Goal: Information Seeking & Learning: Learn about a topic

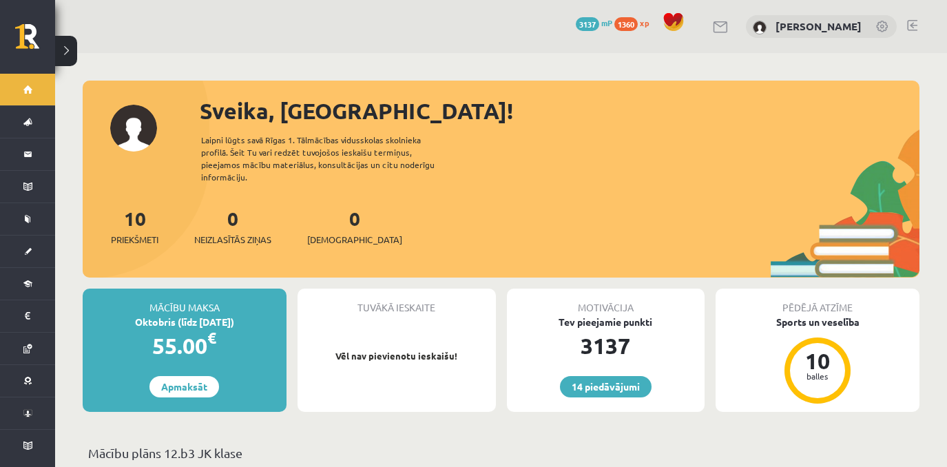
scroll to position [409, 0]
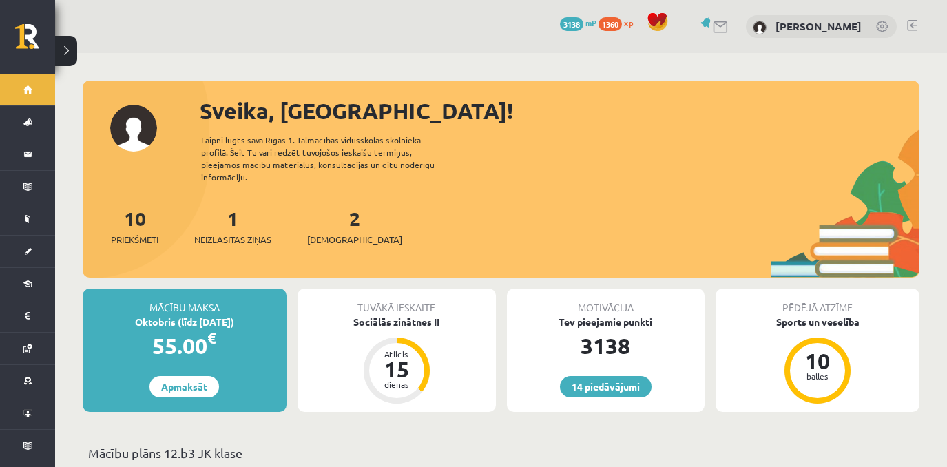
scroll to position [409, 0]
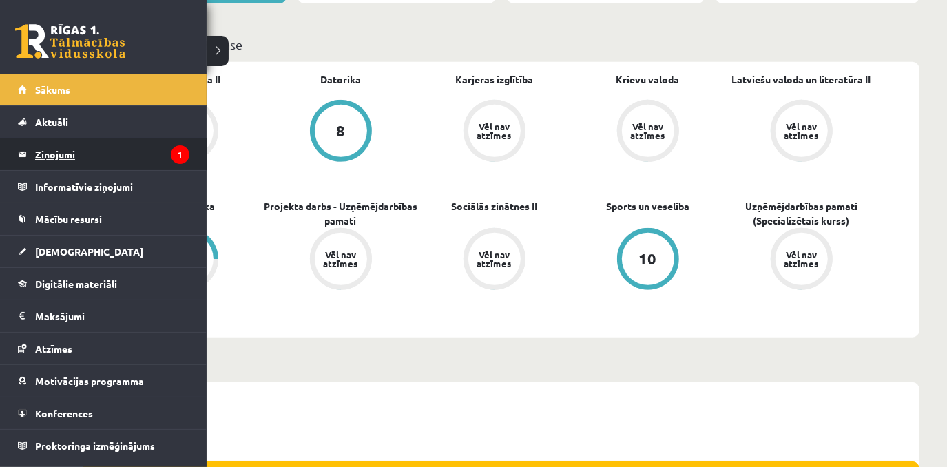
click at [137, 158] on legend "Ziņojumi 1" at bounding box center [112, 154] width 154 height 32
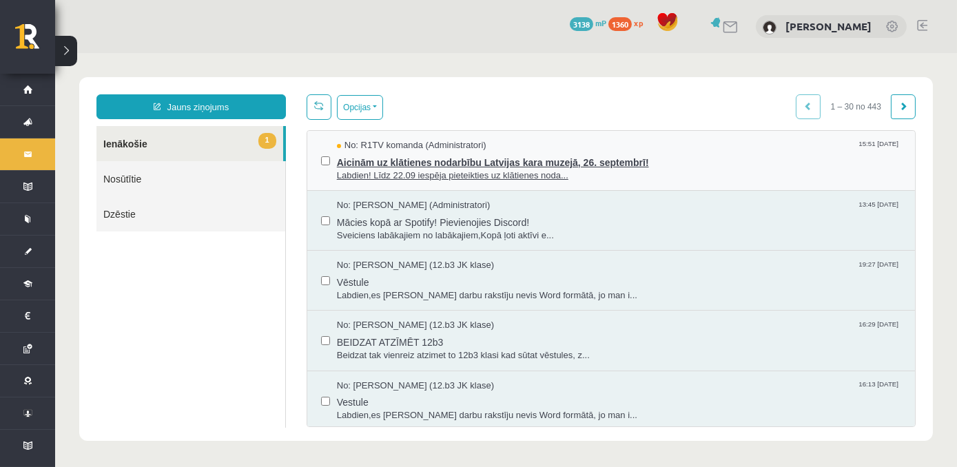
click at [459, 169] on span "Labdien! Līdz 22.09 iespēja pieteikties uz klātienes noda..." at bounding box center [619, 175] width 564 height 13
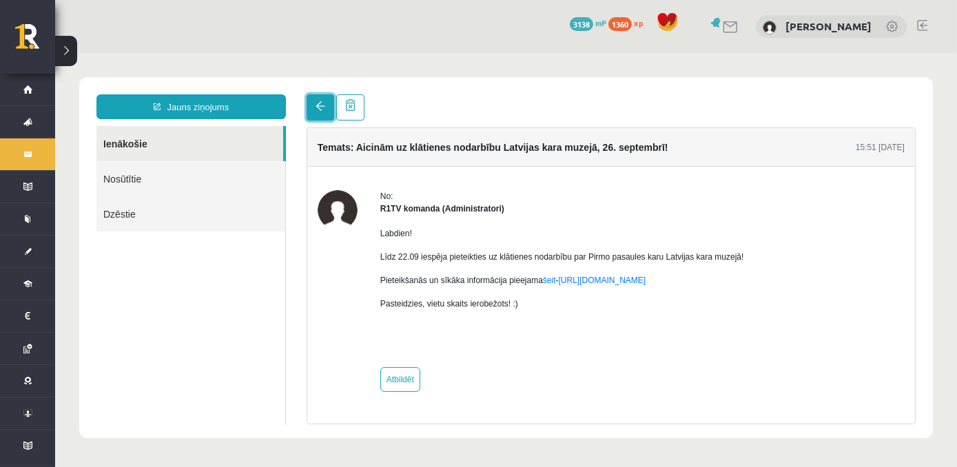
click at [312, 110] on link at bounding box center [321, 107] width 28 height 26
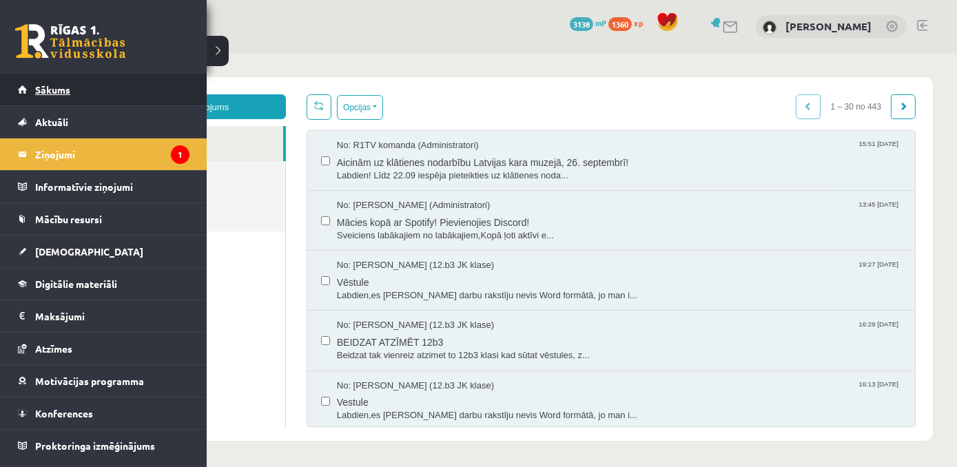
click at [67, 79] on link "Sākums" at bounding box center [104, 90] width 172 height 32
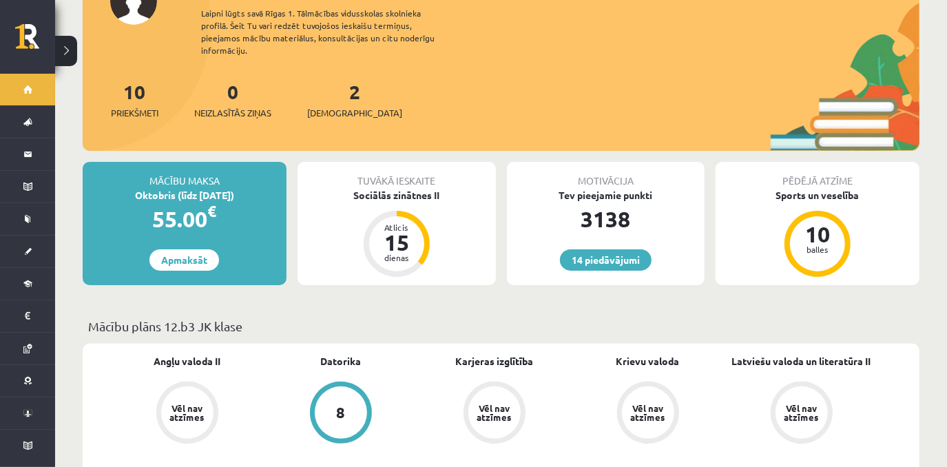
scroll to position [127, 0]
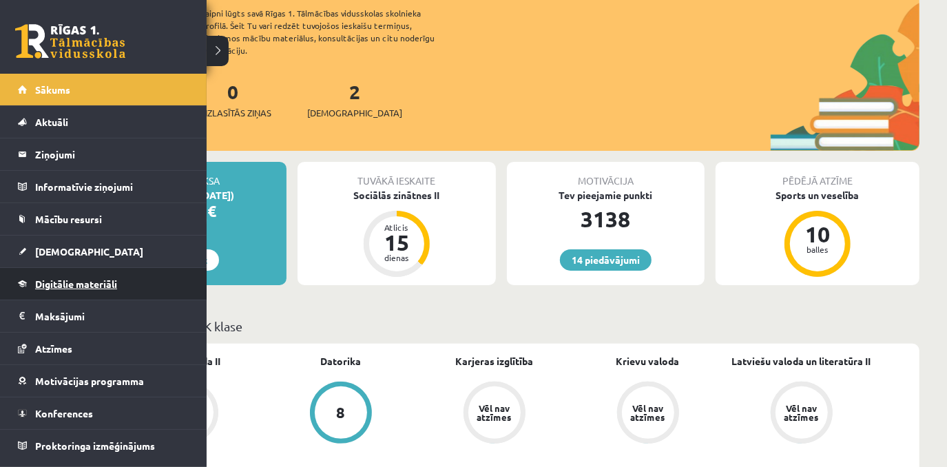
click at [128, 285] on link "Digitālie materiāli" at bounding box center [104, 284] width 172 height 32
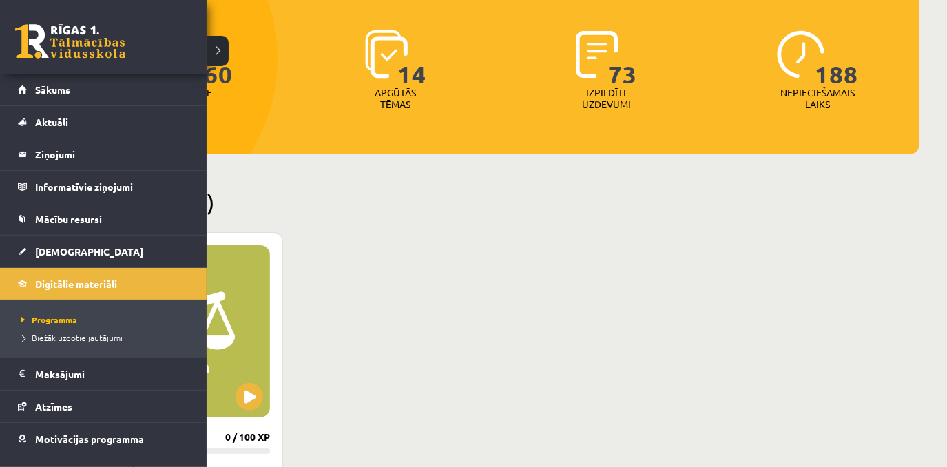
scroll to position [189, 0]
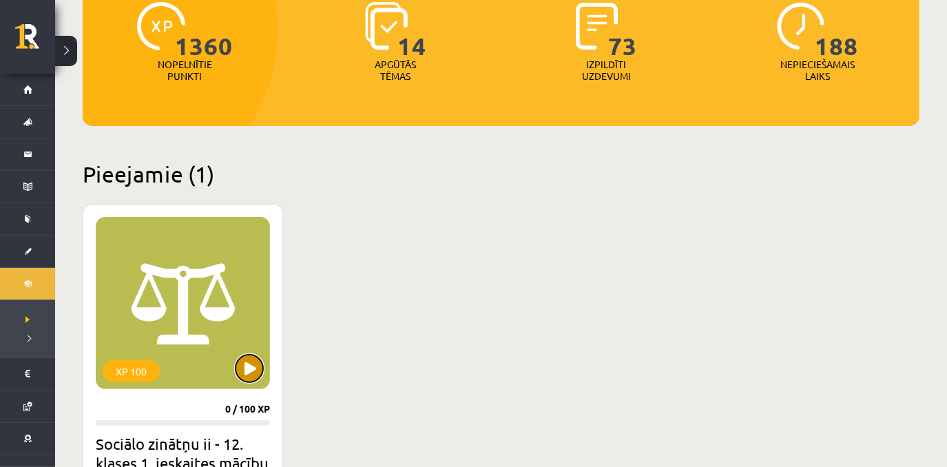
click at [260, 370] on button at bounding box center [250, 369] width 28 height 28
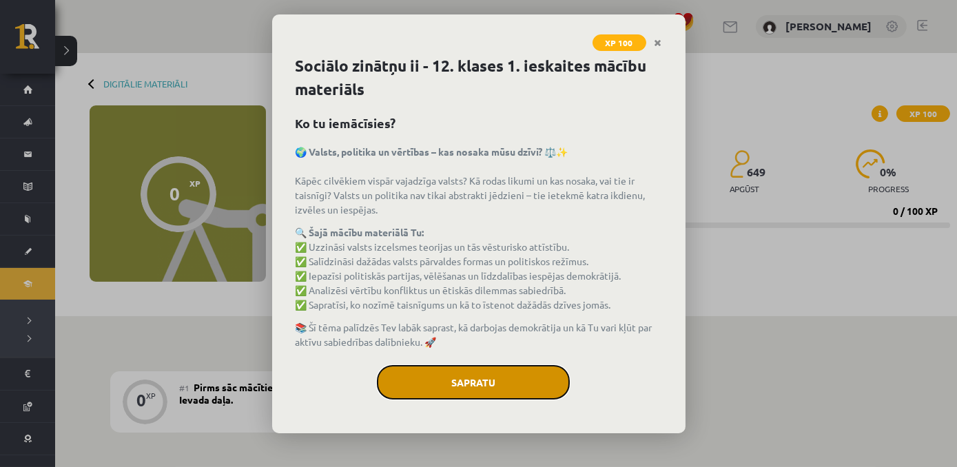
click at [503, 384] on button "Sapratu" at bounding box center [473, 382] width 193 height 34
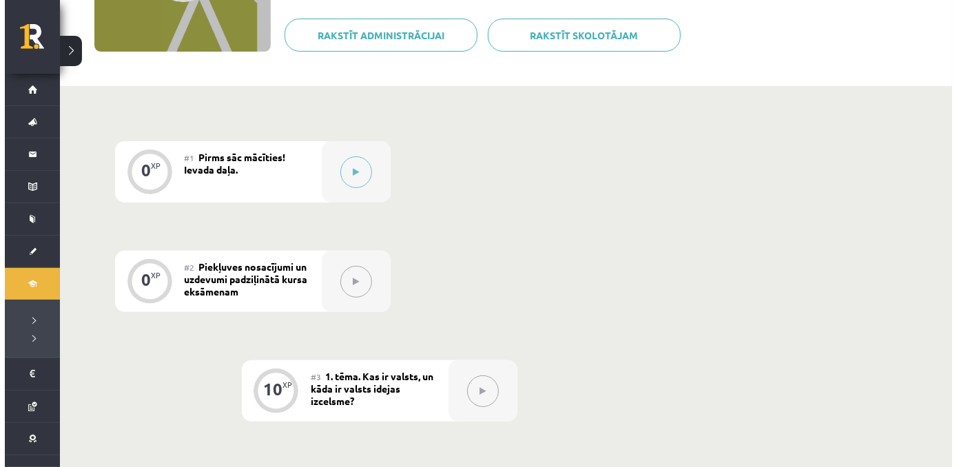
scroll to position [236, 0]
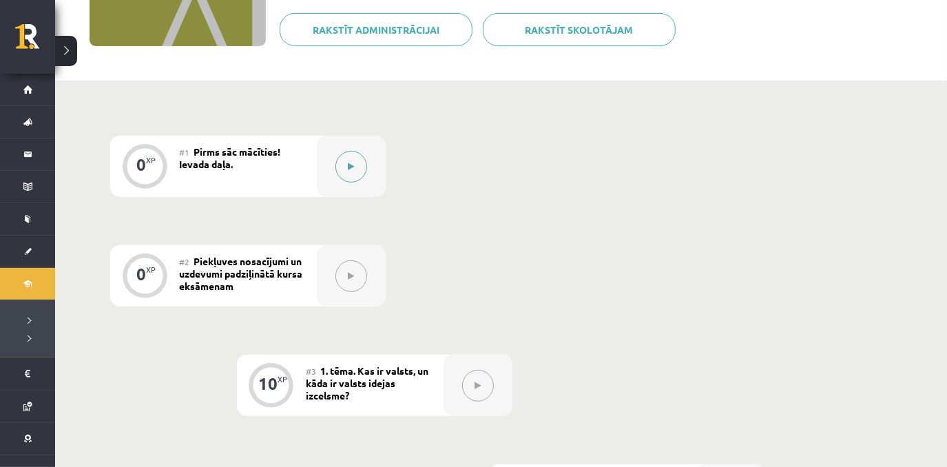
click at [365, 174] on button at bounding box center [351, 167] width 32 height 32
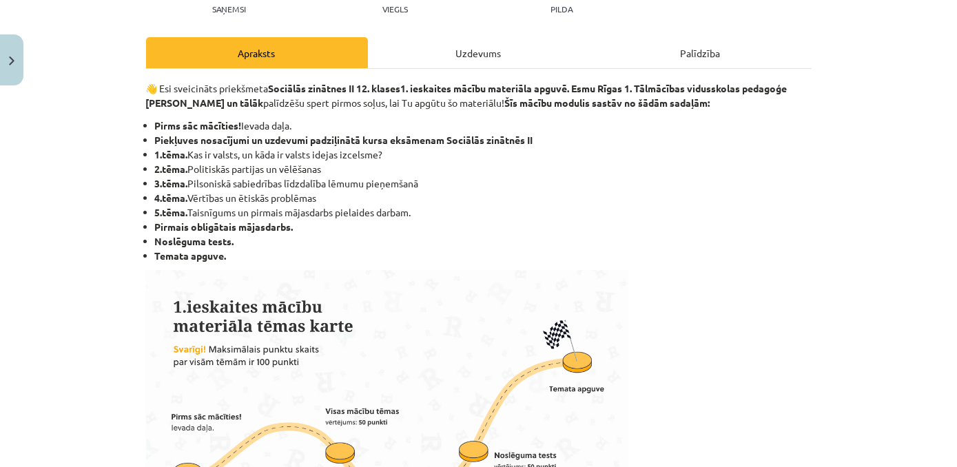
scroll to position [163, 0]
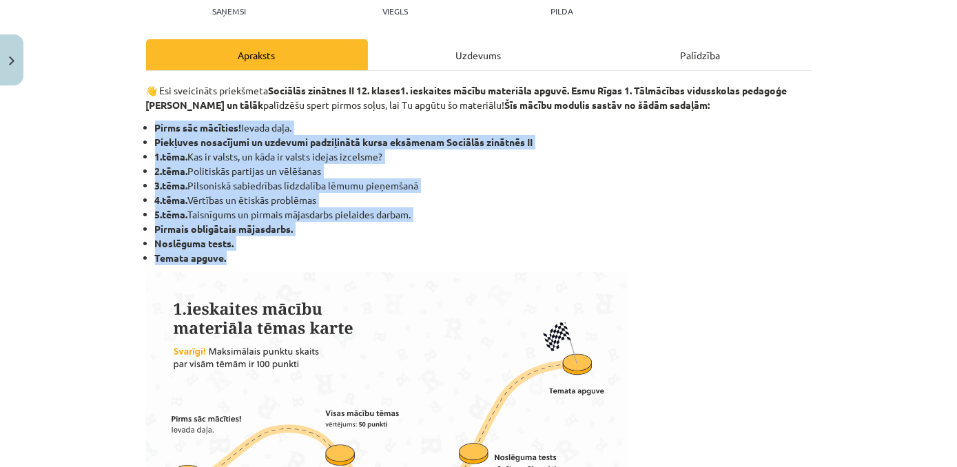
drag, startPoint x: 148, startPoint y: 124, endPoint x: 248, endPoint y: 256, distance: 165.2
click at [248, 256] on ul "Pirms sāc mācīties! Ievada daļa. Piekļuves nosacījumi un uzdevumi padziļinātā k…" at bounding box center [478, 193] width 665 height 145
copy ul "Pirms sāc mācīties! Ievada daļa. Piekļuves nosacījumi un uzdevumi padziļinātā k…"
click at [840, 177] on div "Mācību tēma: Sociālo zinātņu ii - 12. klases 1. ieskaites mācību materiāls #1 P…" at bounding box center [478, 233] width 957 height 467
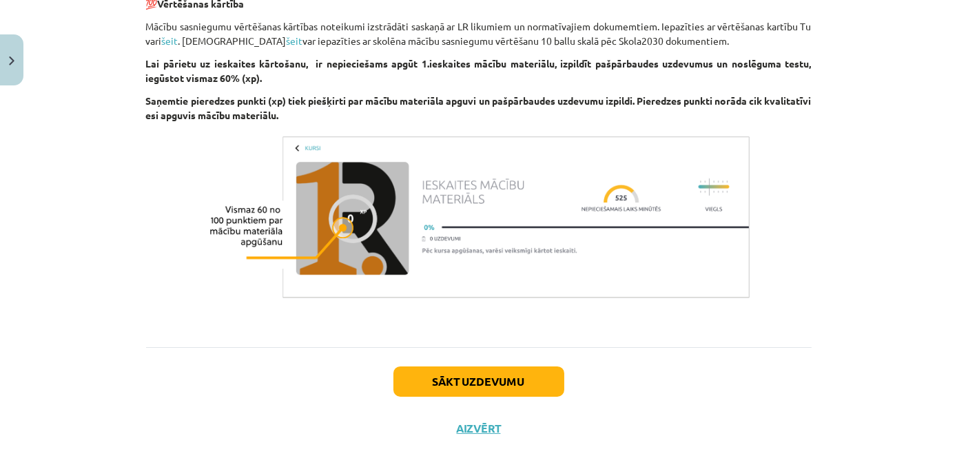
scroll to position [915, 0]
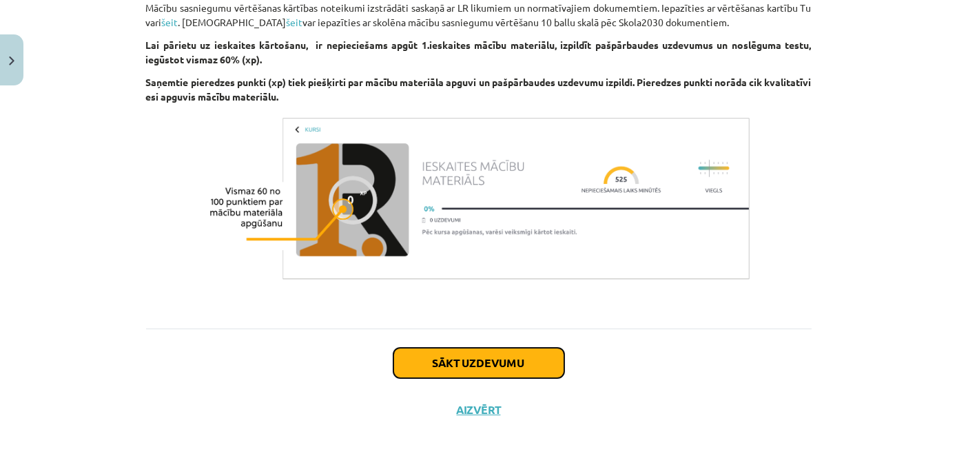
click at [463, 369] on button "Sākt uzdevumu" at bounding box center [478, 363] width 171 height 30
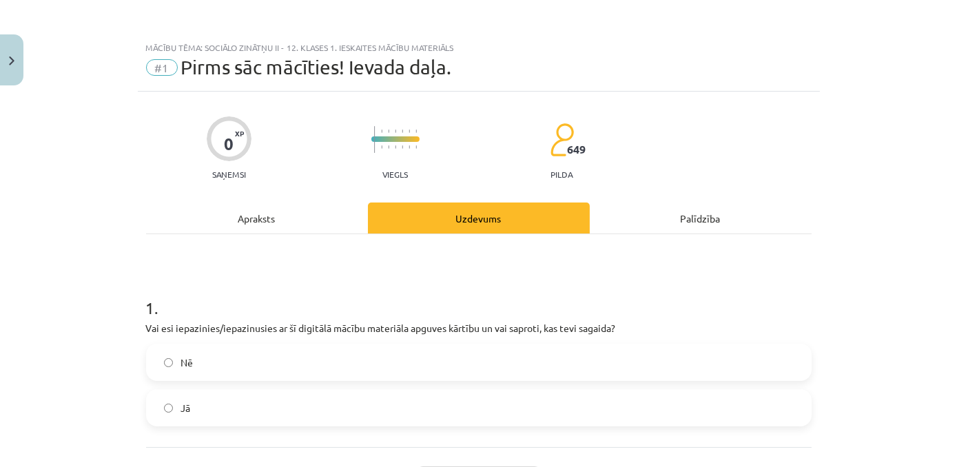
scroll to position [118, 0]
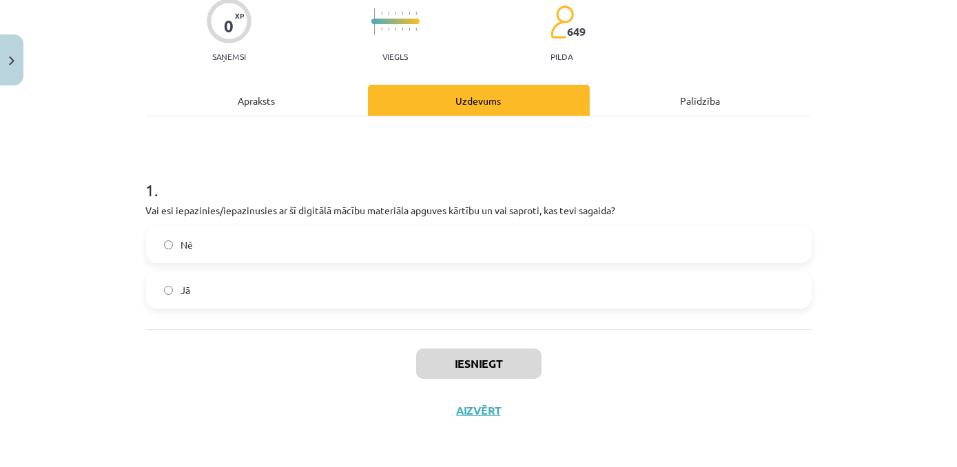
click at [309, 296] on label "Jā" at bounding box center [478, 290] width 663 height 34
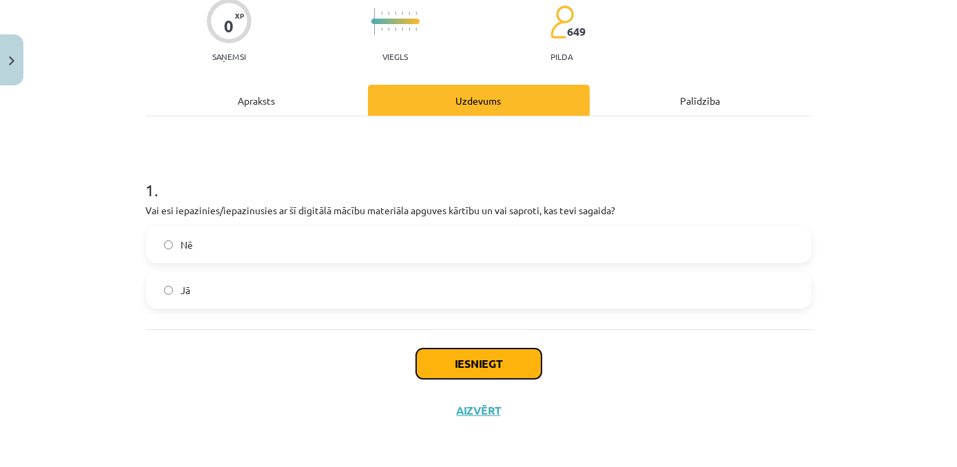
click at [501, 368] on button "Iesniegt" at bounding box center [478, 364] width 125 height 30
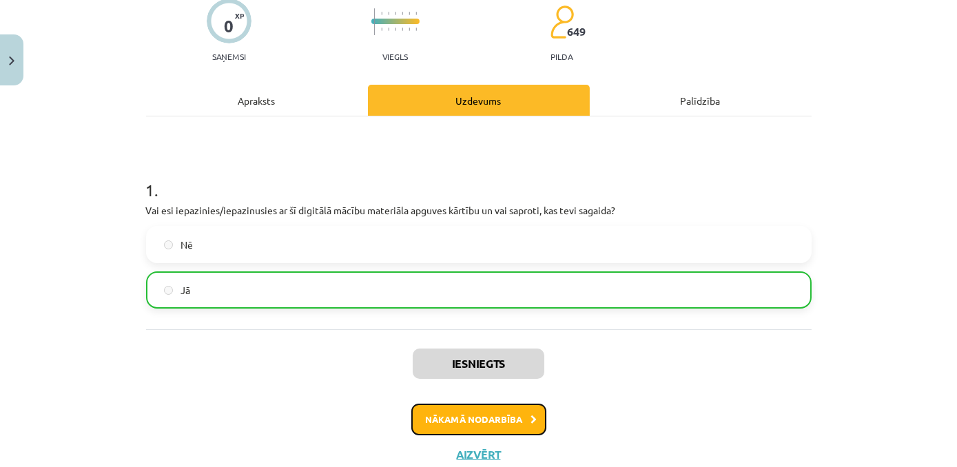
click at [488, 415] on button "Nākamā nodarbība" at bounding box center [478, 420] width 135 height 32
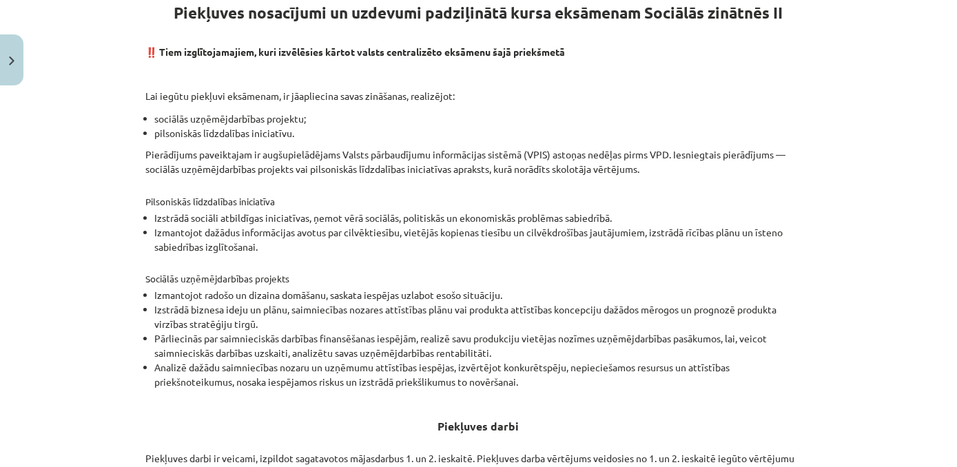
scroll to position [519, 0]
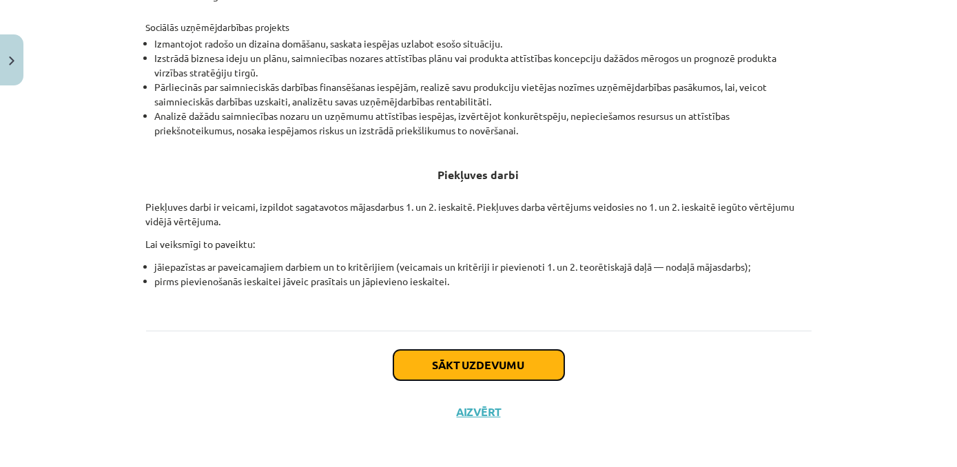
click at [497, 371] on button "Sākt uzdevumu" at bounding box center [478, 365] width 171 height 30
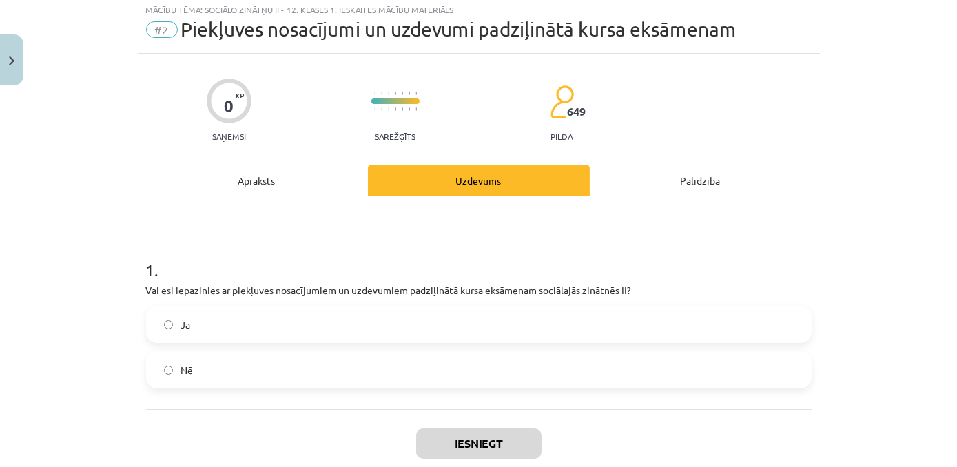
scroll to position [34, 0]
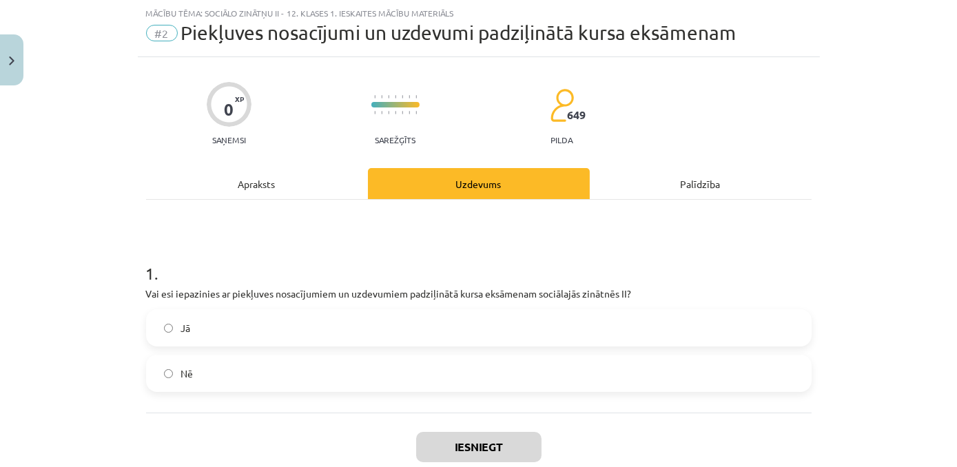
drag, startPoint x: 130, startPoint y: 287, endPoint x: 138, endPoint y: 291, distance: 8.3
click at [138, 291] on div "Mācību tēma: Sociālo zinātņu ii - 12. klases 1. ieskaites mācību materiāls #2 P…" at bounding box center [478, 233] width 957 height 467
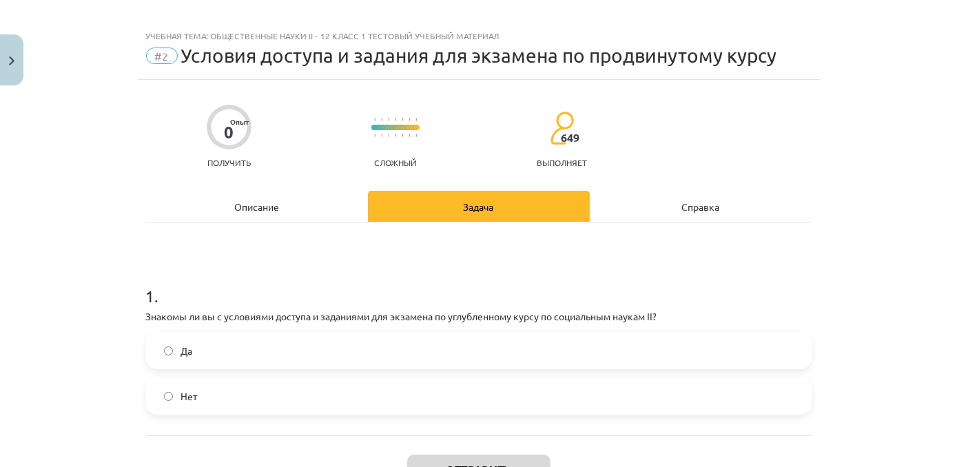
scroll to position [0, 0]
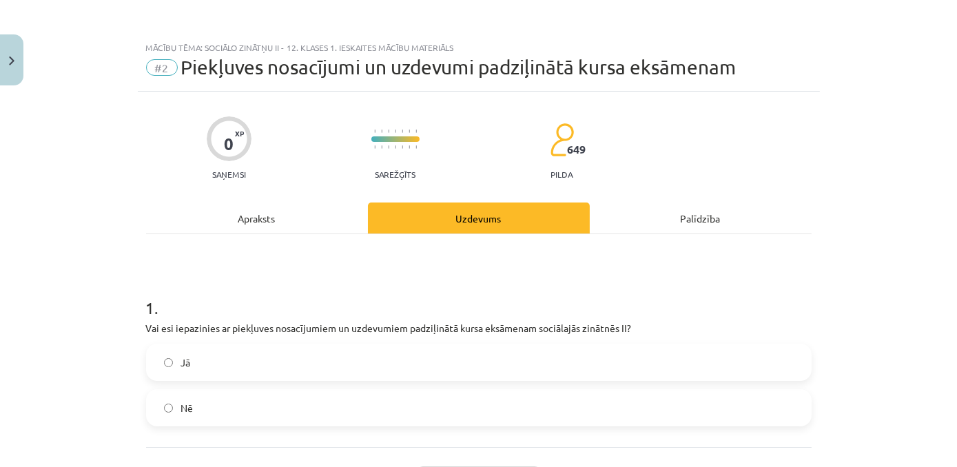
click at [396, 360] on label "Jā" at bounding box center [478, 362] width 663 height 34
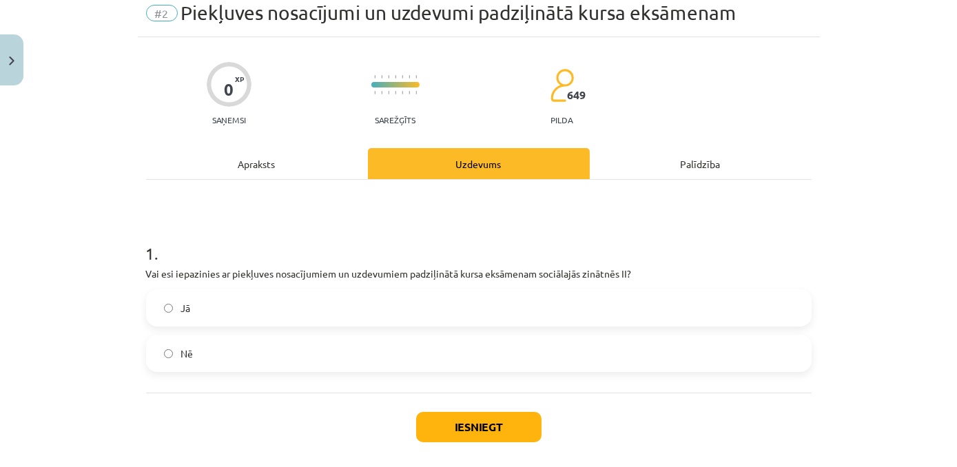
scroll to position [87, 0]
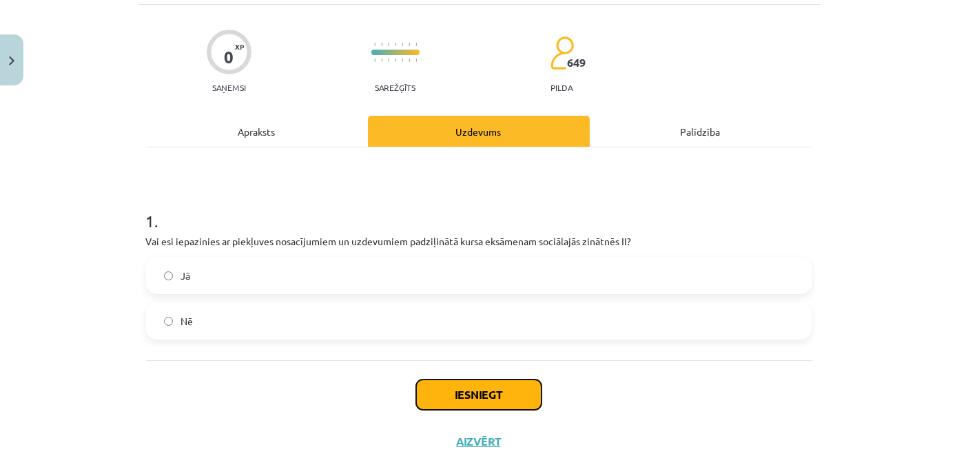
click at [469, 400] on button "Iesniegt" at bounding box center [478, 395] width 125 height 30
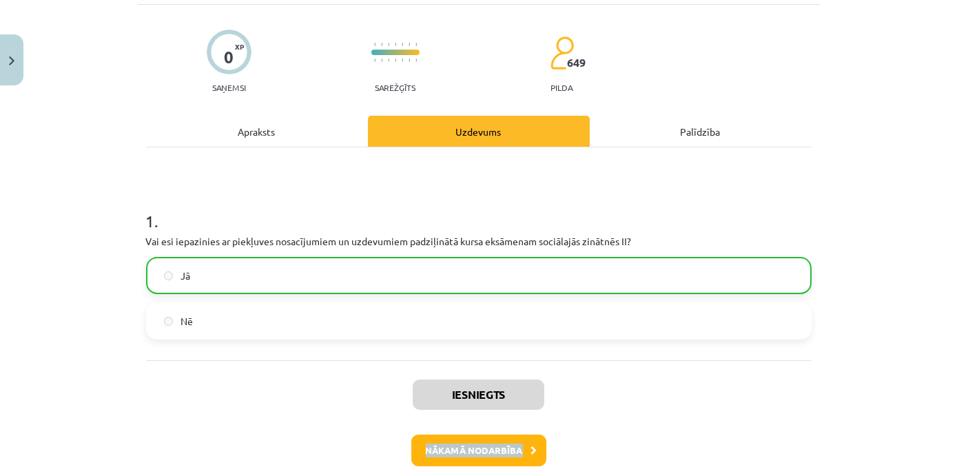
click at [519, 451] on div "Iesniegts Nākamā nodarbība Aizvērt" at bounding box center [478, 430] width 665 height 141
drag, startPoint x: 519, startPoint y: 451, endPoint x: 573, endPoint y: 449, distance: 54.4
click at [573, 457] on div "Nākamā nodarbība" at bounding box center [478, 451] width 649 height 32
click at [523, 447] on button "Nākamā nodarbība" at bounding box center [478, 451] width 135 height 32
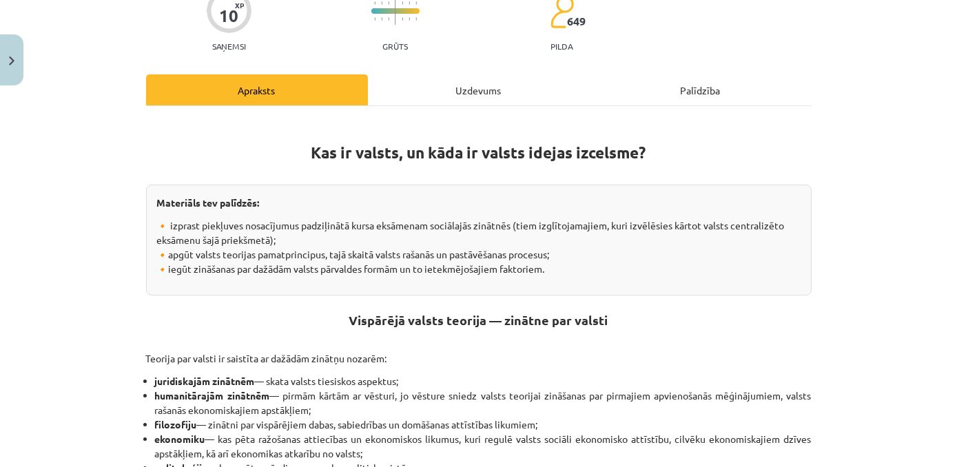
scroll to position [136, 0]
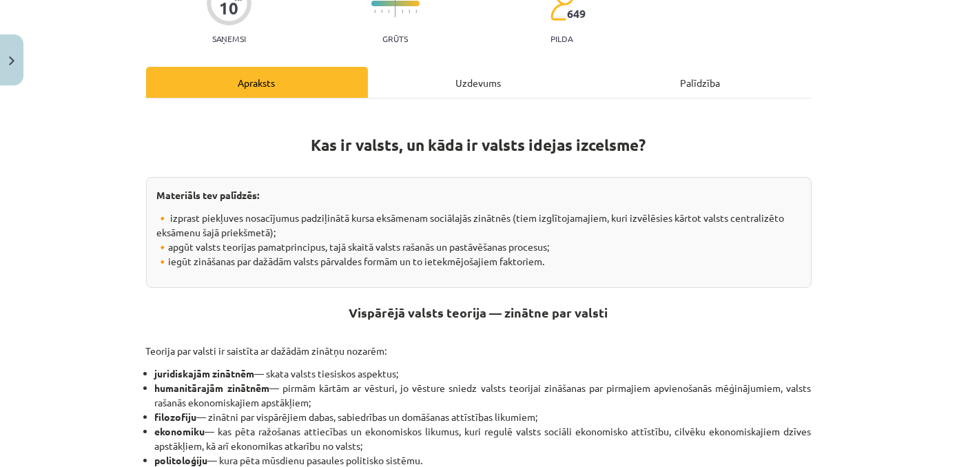
drag, startPoint x: 307, startPoint y: 144, endPoint x: 575, endPoint y: 266, distance: 295.0
copy div "Kas ir valsts, un kāda ir valsts idejas izcelsme? Materiāls tev palīdzēs: 🔸 izp…"
click at [65, 258] on div "Mācību tēma: Sociālo zinātņu ii - 12. klases 1. ieskaites mācību materiāls #3 1…" at bounding box center [478, 233] width 957 height 467
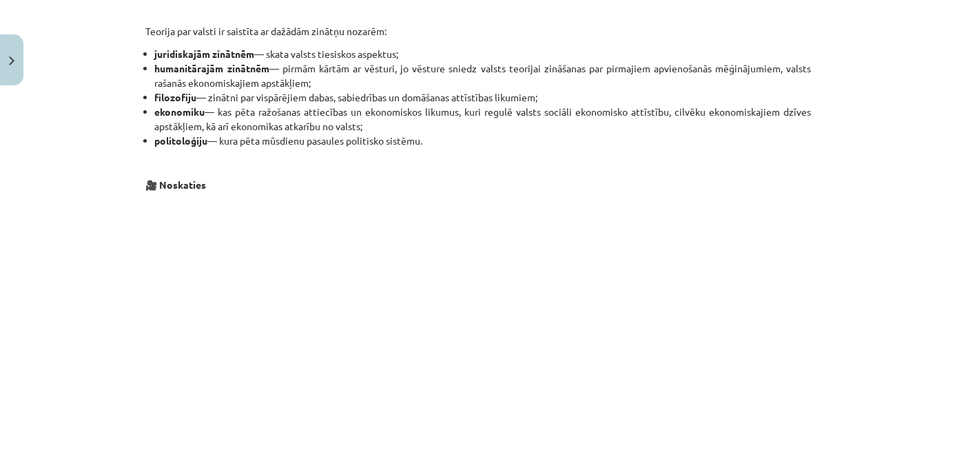
scroll to position [808, 0]
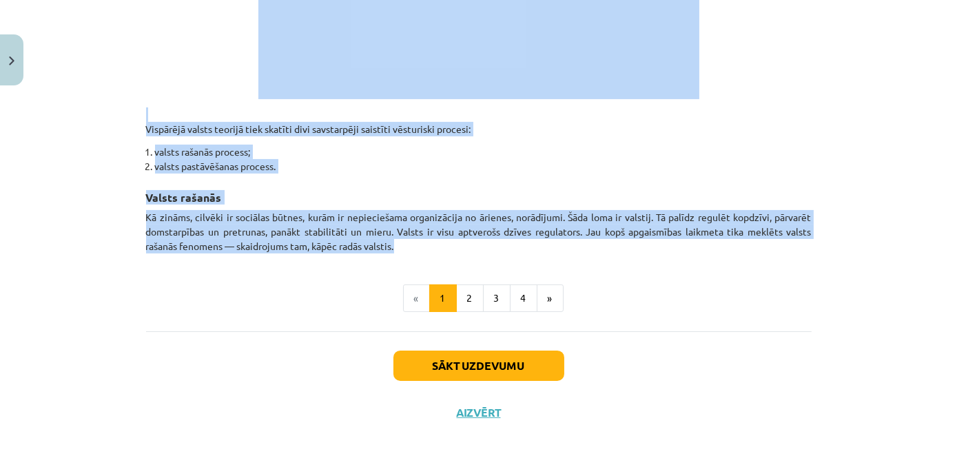
drag, startPoint x: 340, startPoint y: 308, endPoint x: 436, endPoint y: 238, distance: 118.8
copy div "Vispārējā valsts teorija — zinātne par valsti Teorija par valsti ir saistīta ar…"
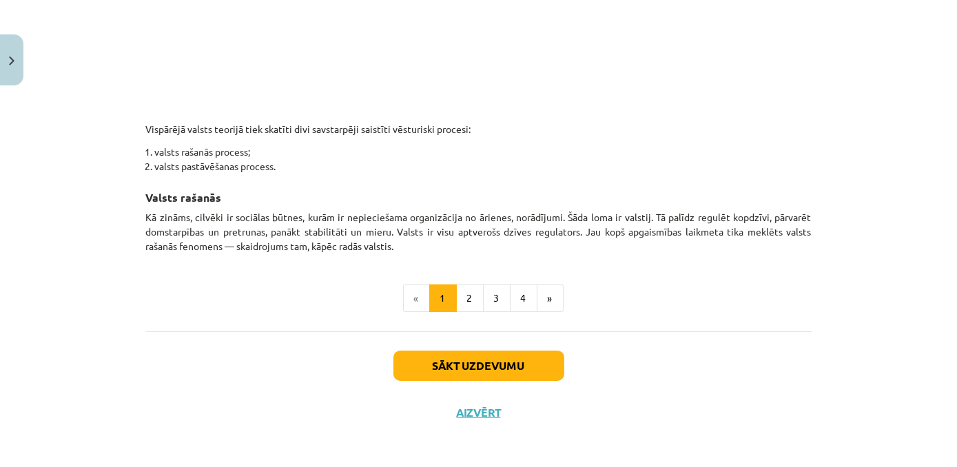
click at [301, 306] on ul "« 1 2 3 4 »" at bounding box center [478, 299] width 665 height 28
click at [458, 302] on button "2" at bounding box center [470, 299] width 28 height 28
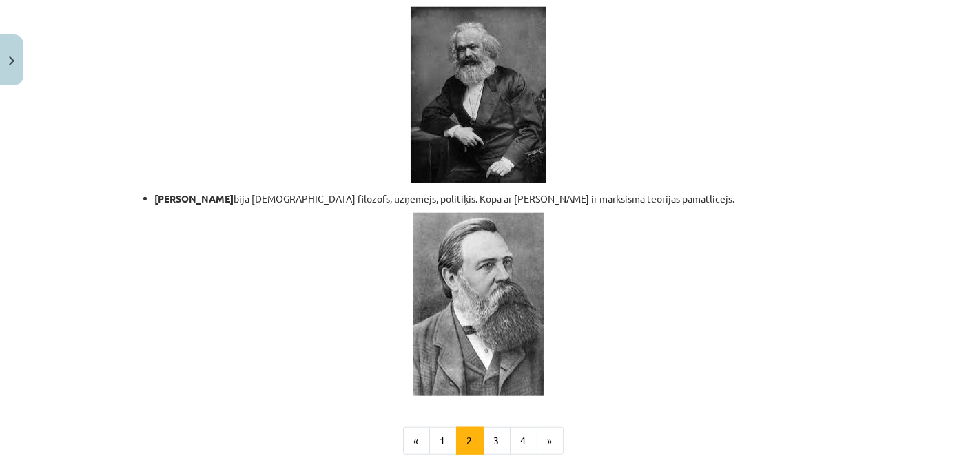
scroll to position [3009, 0]
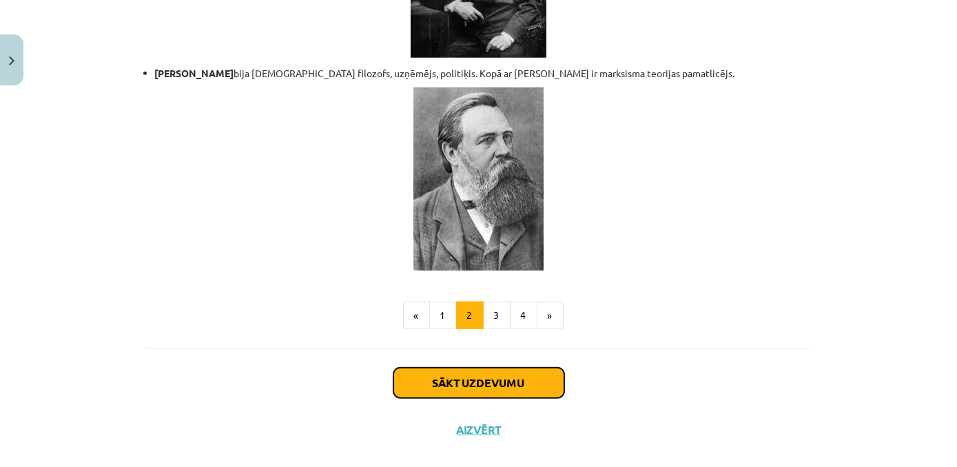
click at [468, 368] on button "Sākt uzdevumu" at bounding box center [478, 383] width 171 height 30
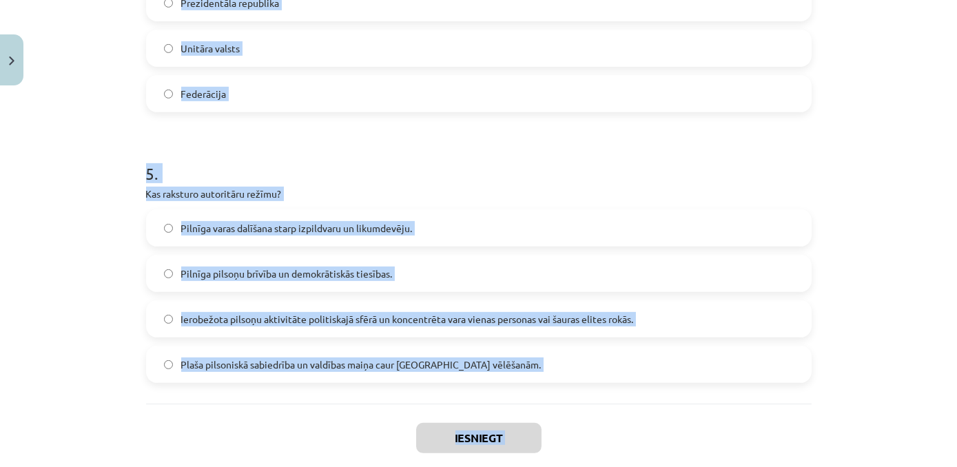
scroll to position [1221, 0]
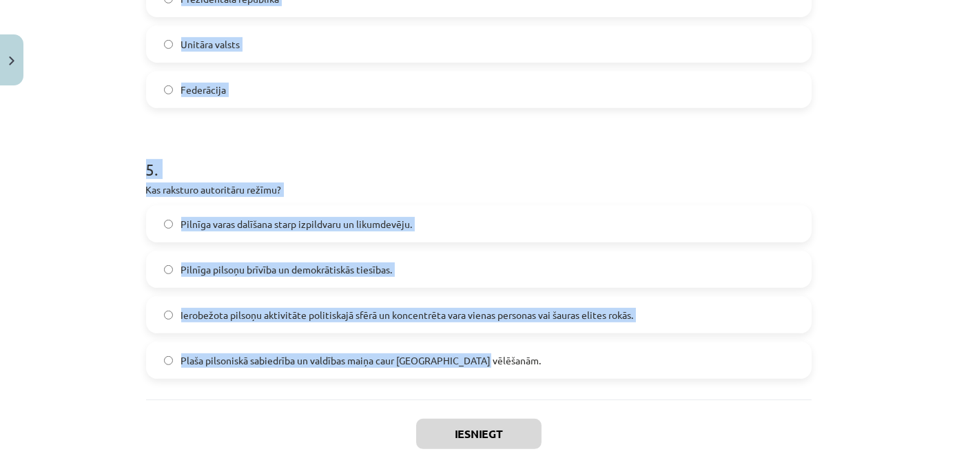
drag, startPoint x: 138, startPoint y: 291, endPoint x: 490, endPoint y: 351, distance: 357.2
copy form "Kurš filozofs ir pazīstams kā sabiedriskā līguma teorijas pamatotājs? Kārlis Ma…"
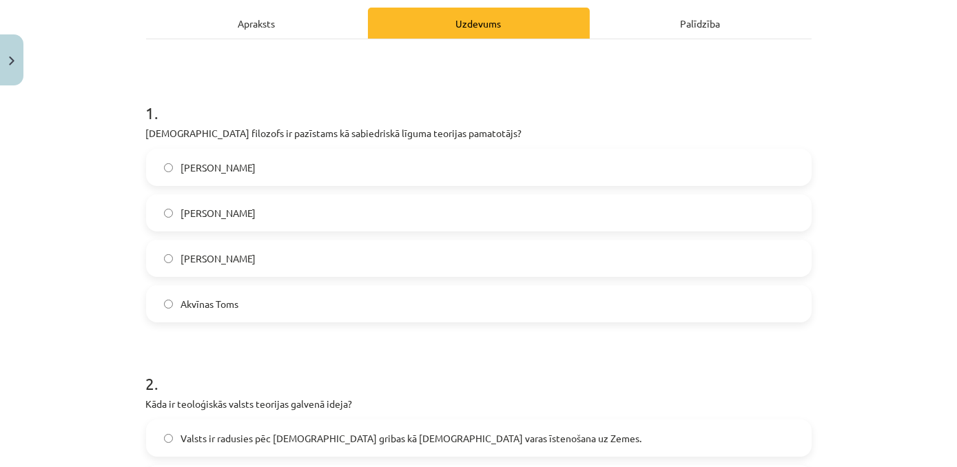
scroll to position [169, 0]
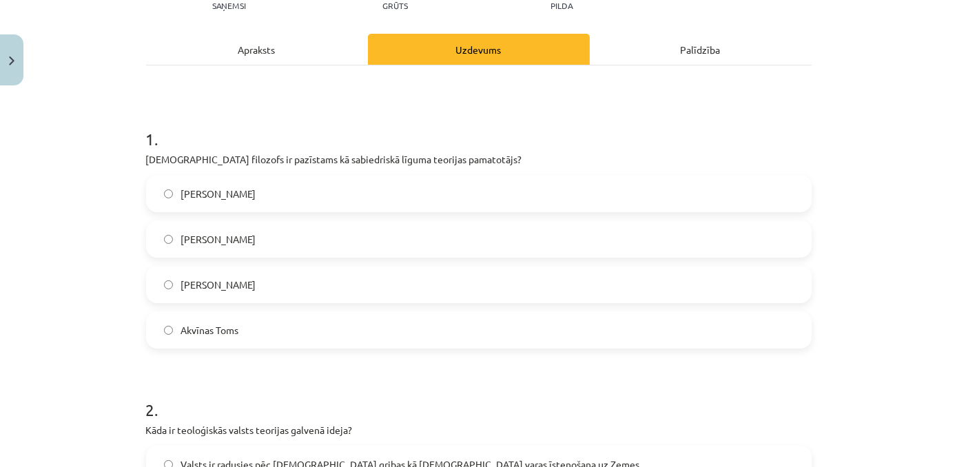
click at [302, 239] on label "Tomass Hobss" at bounding box center [478, 239] width 663 height 34
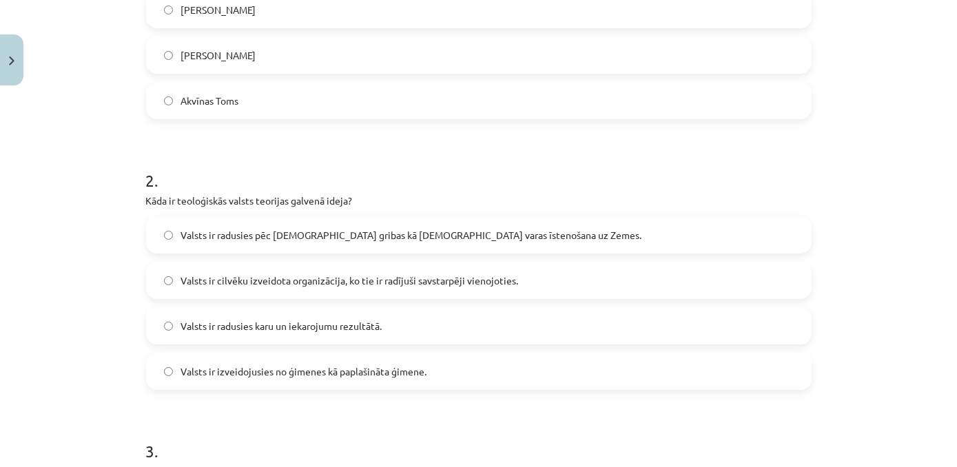
scroll to position [400, 0]
click at [540, 232] on label "Valsts ir radusies pēc Dieva gribas kā dievišķās varas īstenošana uz Zemes." at bounding box center [478, 233] width 663 height 34
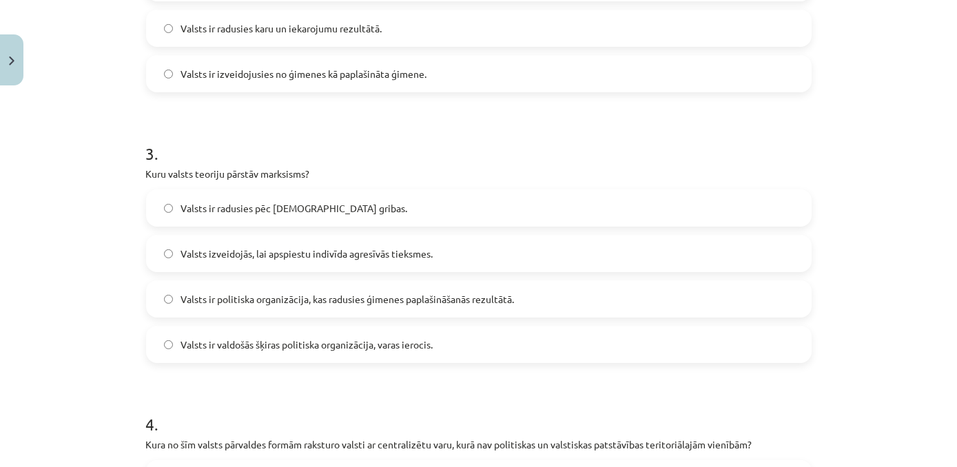
scroll to position [809, 0]
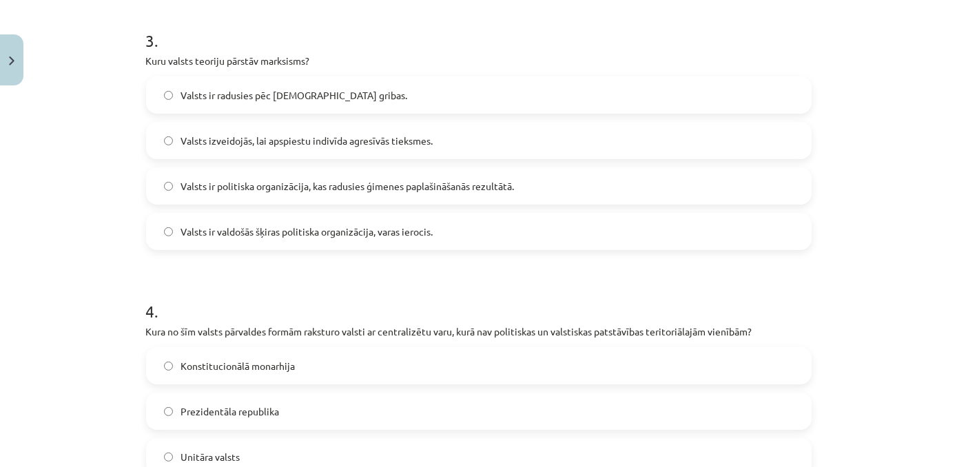
click at [342, 199] on label "Valsts ir politiska organizācija, kas radusies ģimenes paplašināšanās rezultātā." at bounding box center [478, 186] width 663 height 34
click at [422, 236] on span "Valsts ir valdošās šķiras politiska organizācija, varas ierocis." at bounding box center [307, 232] width 252 height 14
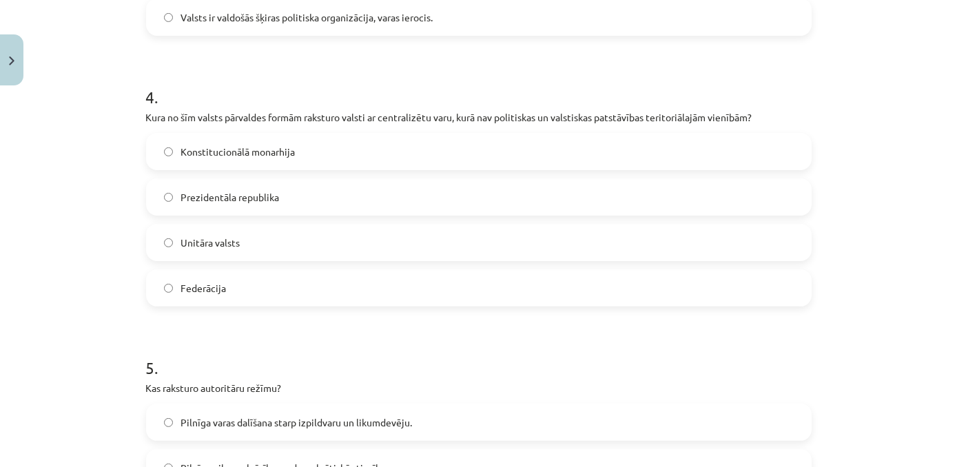
scroll to position [1029, 0]
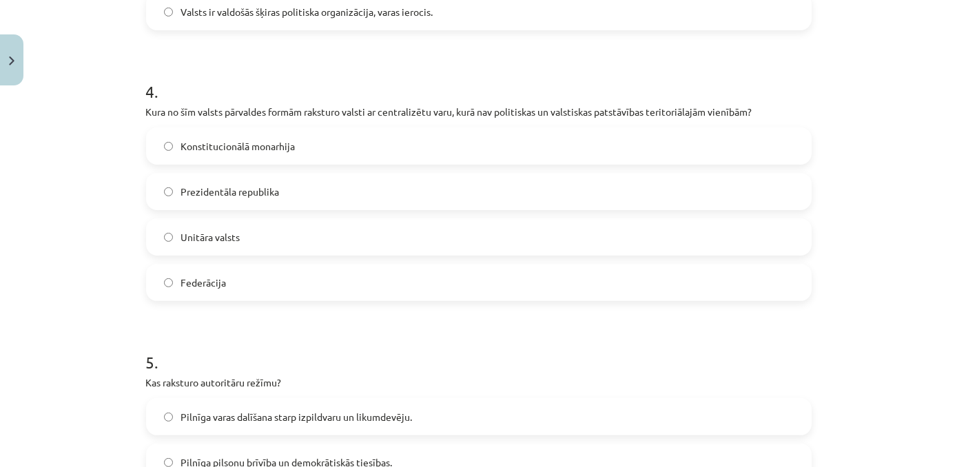
click at [246, 234] on label "Unitāra valsts" at bounding box center [478, 237] width 663 height 34
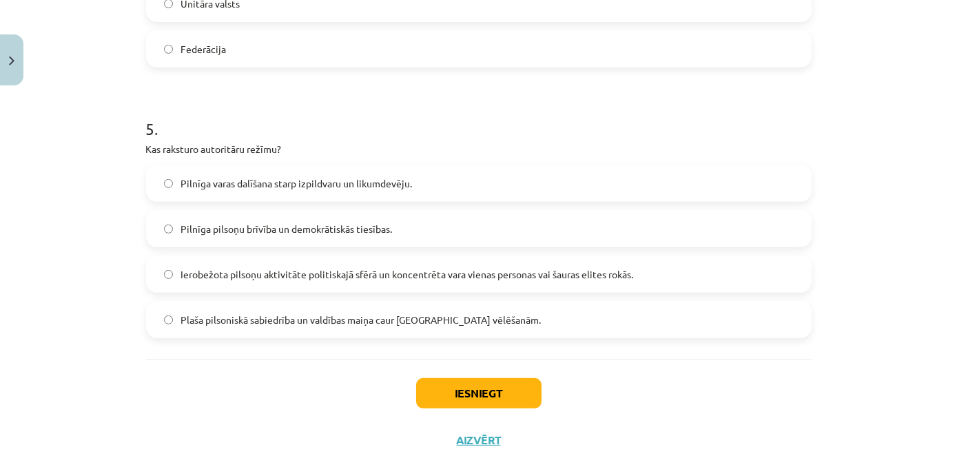
scroll to position [1234, 0]
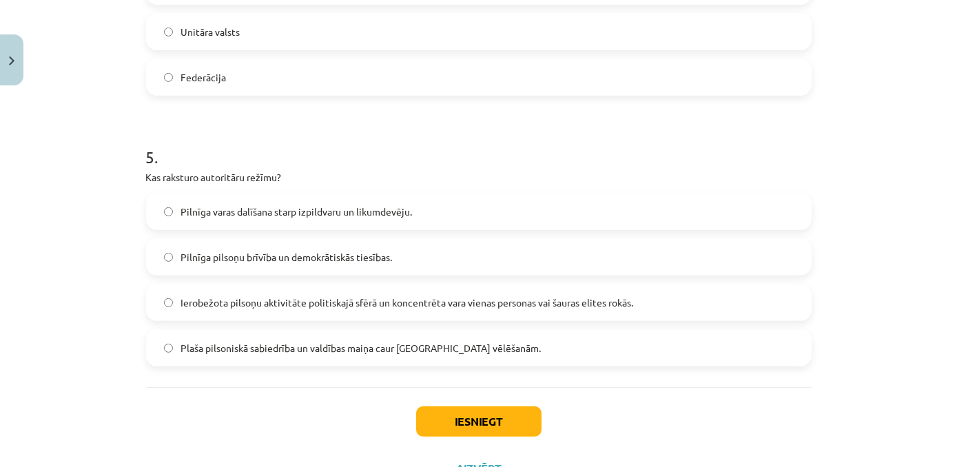
click at [343, 311] on label "Ierobežota pilsoņu aktivitāte politiskajā sfērā un koncentrēta vara vienas pers…" at bounding box center [478, 302] width 663 height 34
click at [502, 420] on button "Iesniegt" at bounding box center [478, 421] width 125 height 30
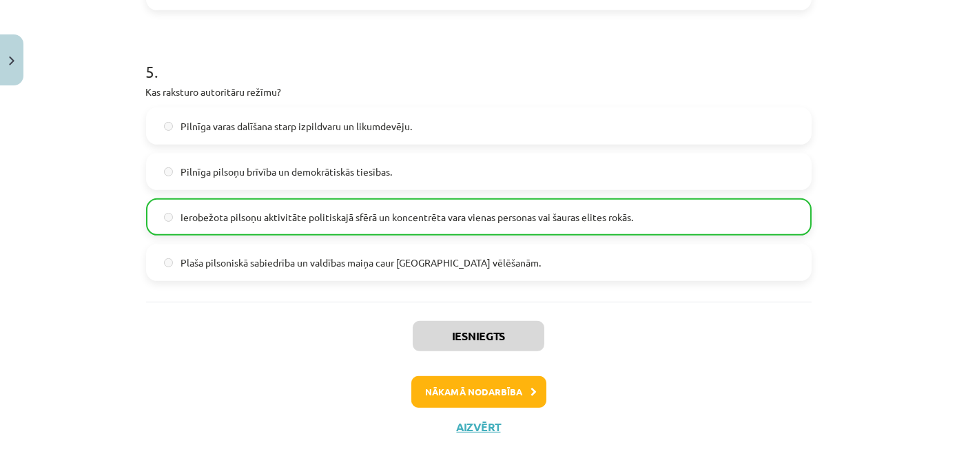
scroll to position [1335, 0]
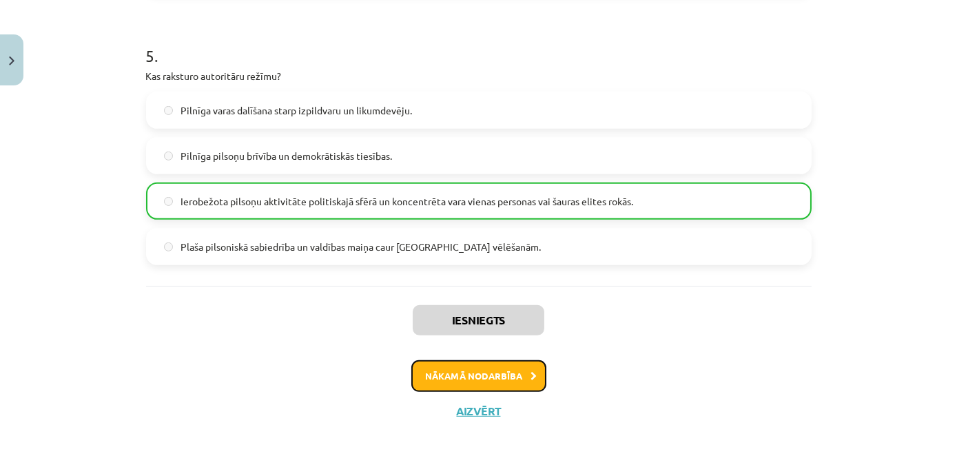
click at [474, 370] on button "Nākamā nodarbība" at bounding box center [478, 376] width 135 height 32
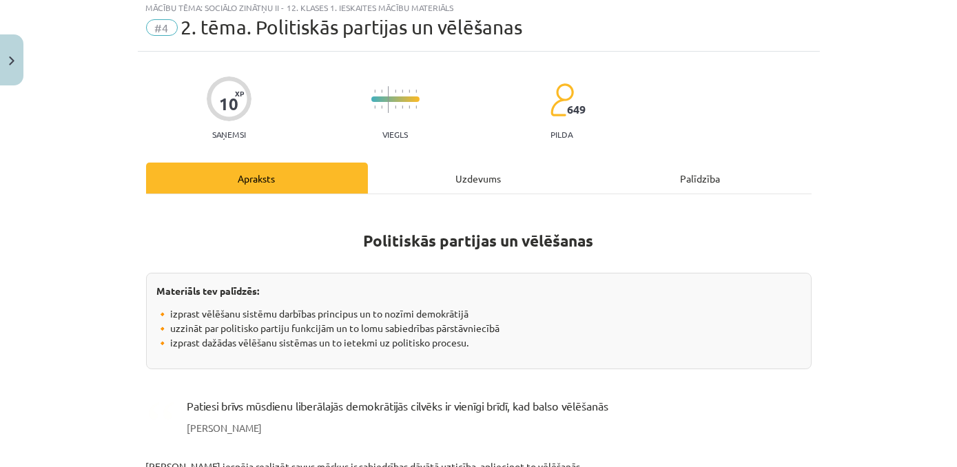
scroll to position [34, 0]
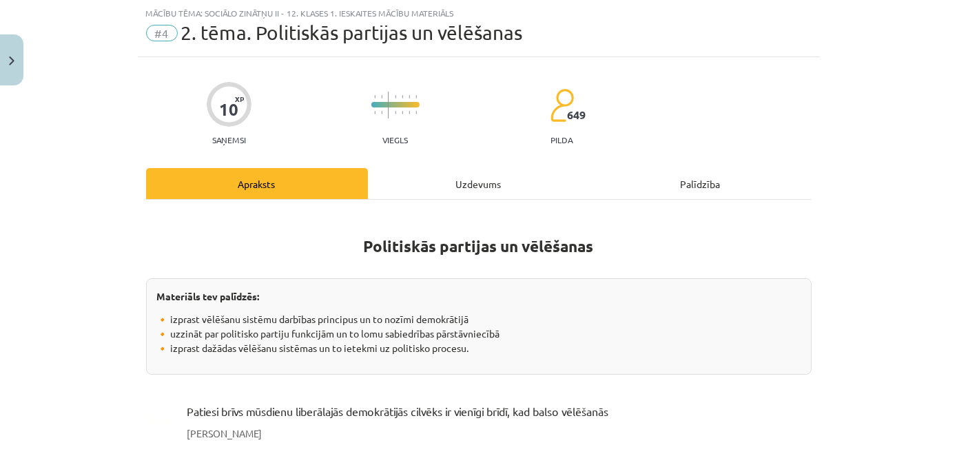
drag, startPoint x: 938, startPoint y: 107, endPoint x: 937, endPoint y: 114, distance: 7.0
click at [937, 114] on div "Mācību tēma: Sociālo zinātņu ii - 12. klases 1. ieskaites mācību materiāls #4 2…" at bounding box center [478, 233] width 957 height 467
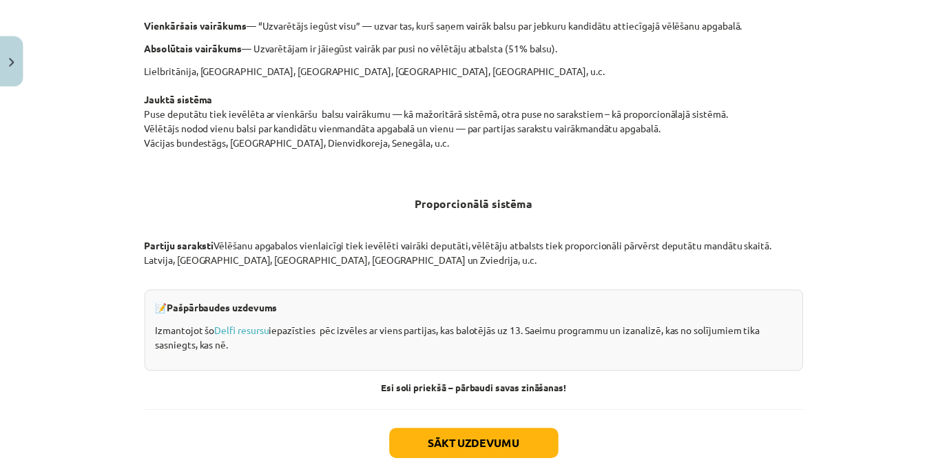
scroll to position [1458, 0]
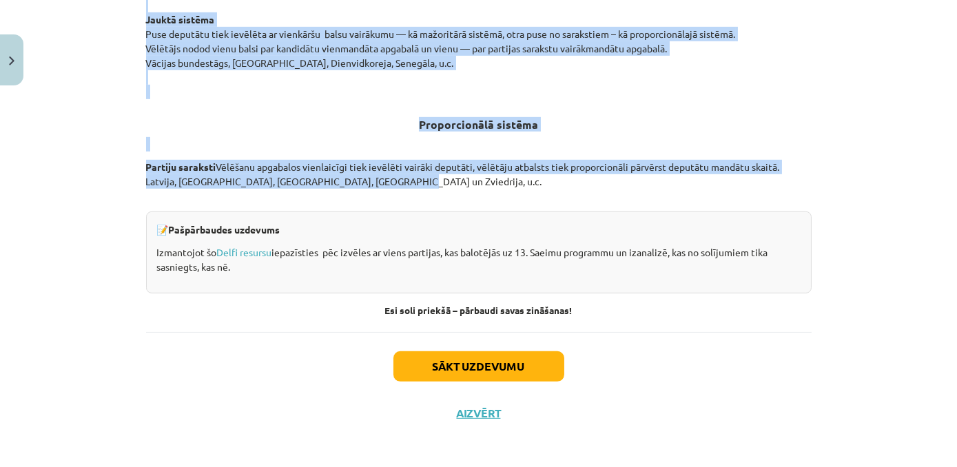
drag, startPoint x: 360, startPoint y: 37, endPoint x: 512, endPoint y: 176, distance: 205.3
copy div "Politiskās partijas un vēlēšanas Materiāls tev palīdzēs: 🔸 izprast vēlēšanu sis…"
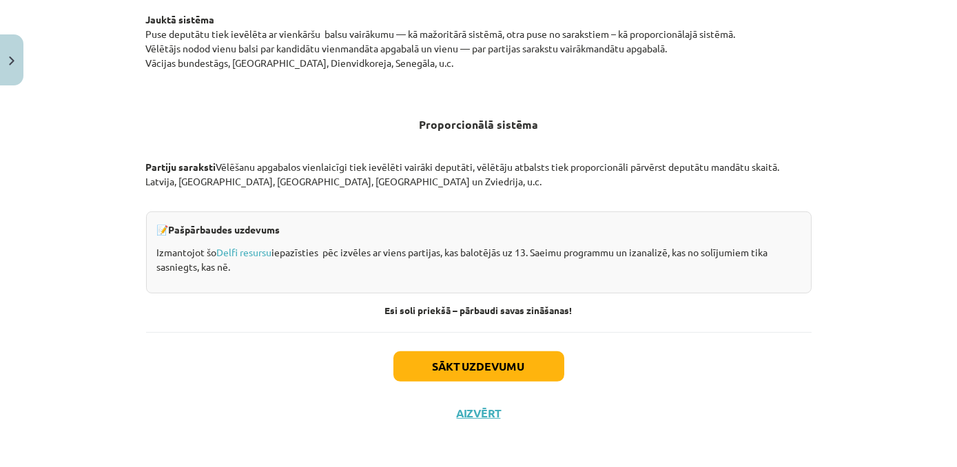
click at [837, 194] on div "Mācību tēma: Sociālo zinātņu ii - 12. klases 1. ieskaites mācību materiāls #4 2…" at bounding box center [478, 233] width 957 height 467
click at [453, 416] on button "Aizvērt" at bounding box center [479, 413] width 52 height 14
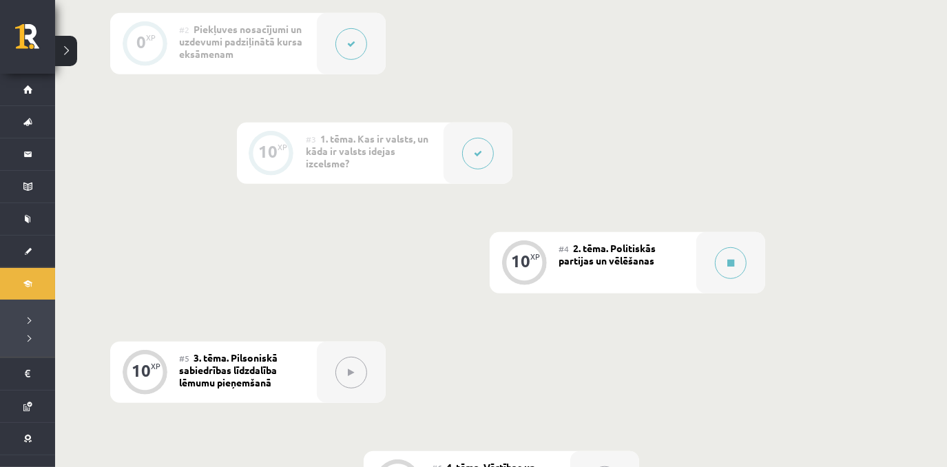
scroll to position [488, 0]
